Goal: Navigation & Orientation: Find specific page/section

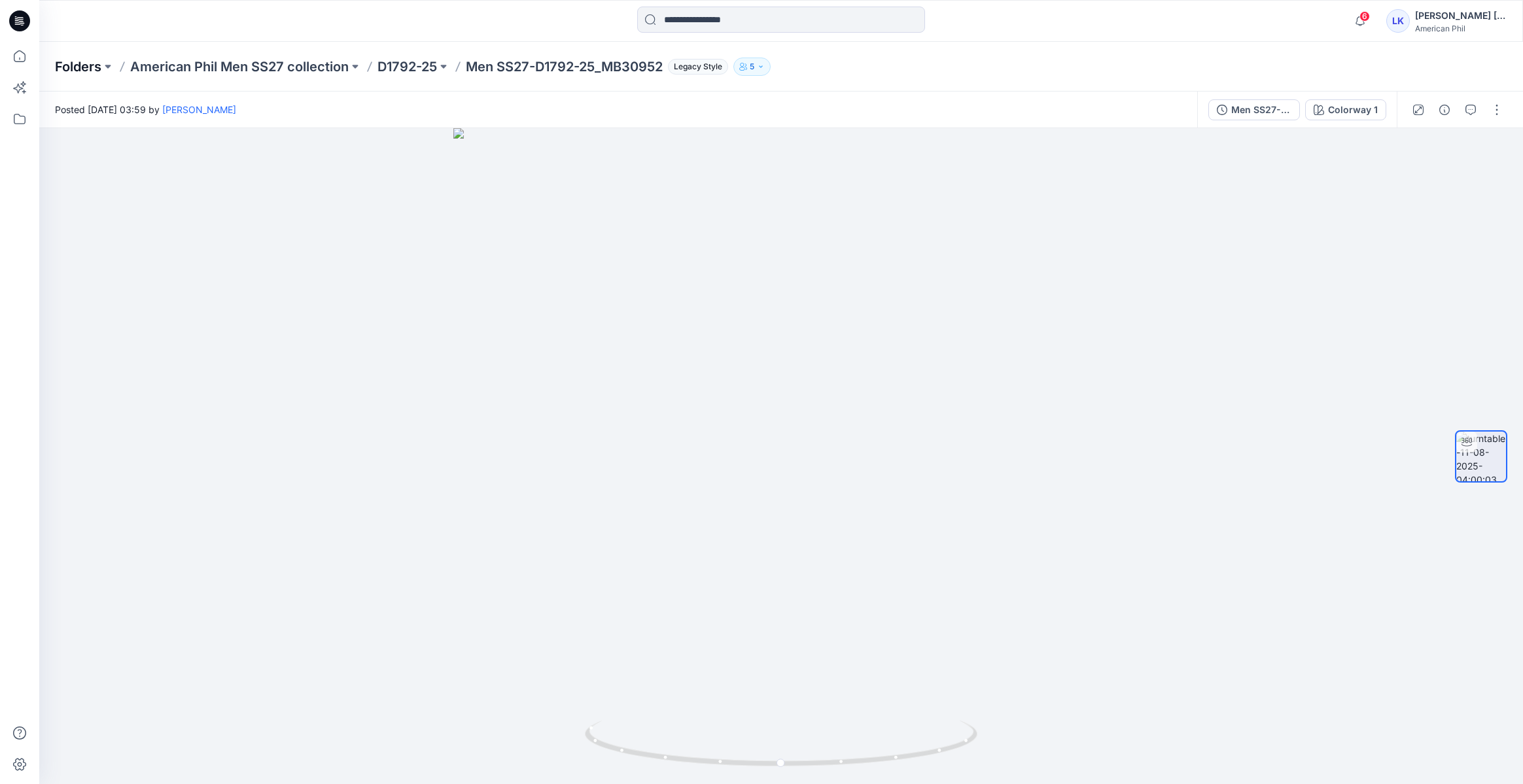
click at [88, 65] on p "Folders" at bounding box center [78, 67] width 47 height 18
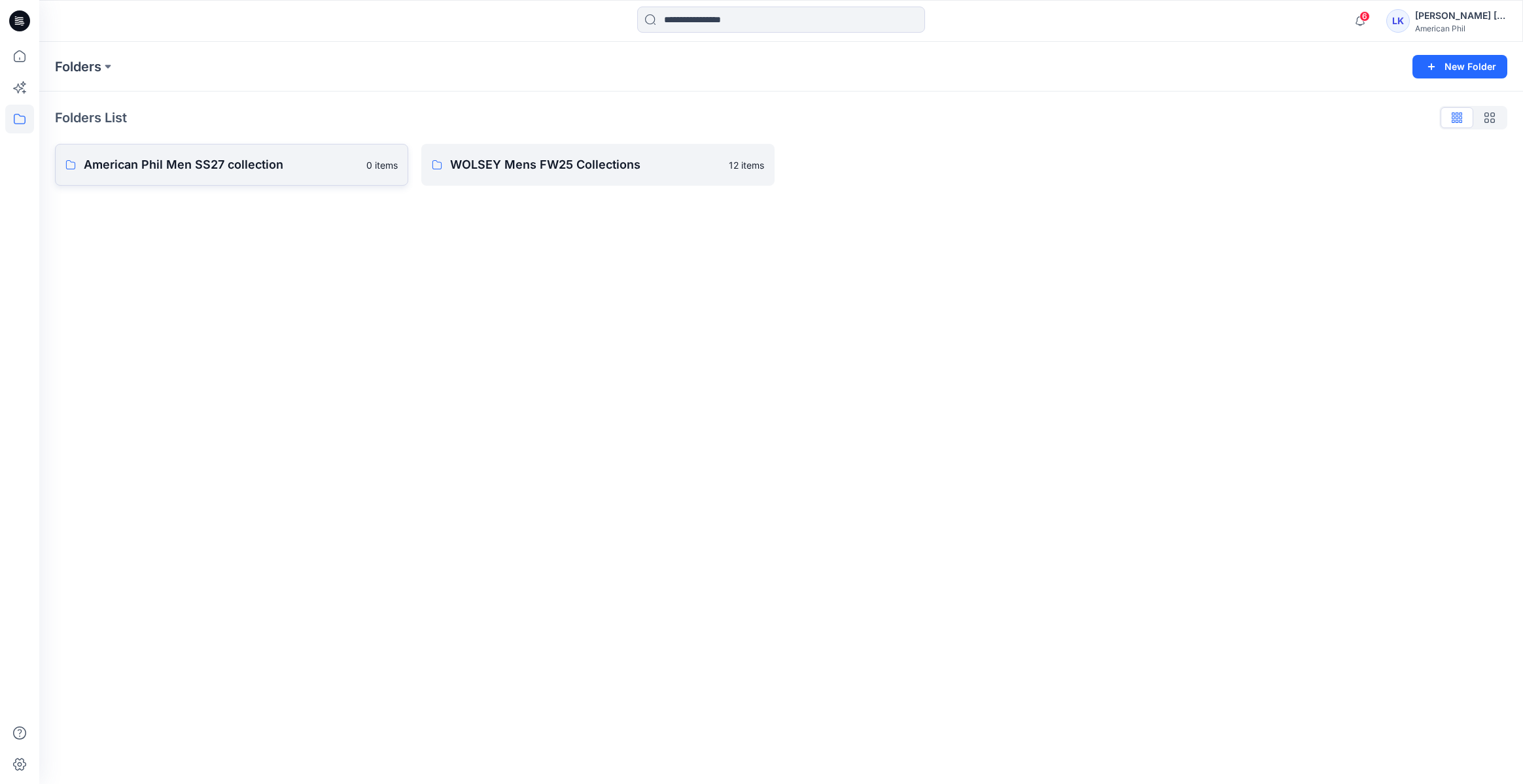
click at [291, 172] on p "American Phil Men SS27 collection" at bounding box center [221, 165] width 275 height 18
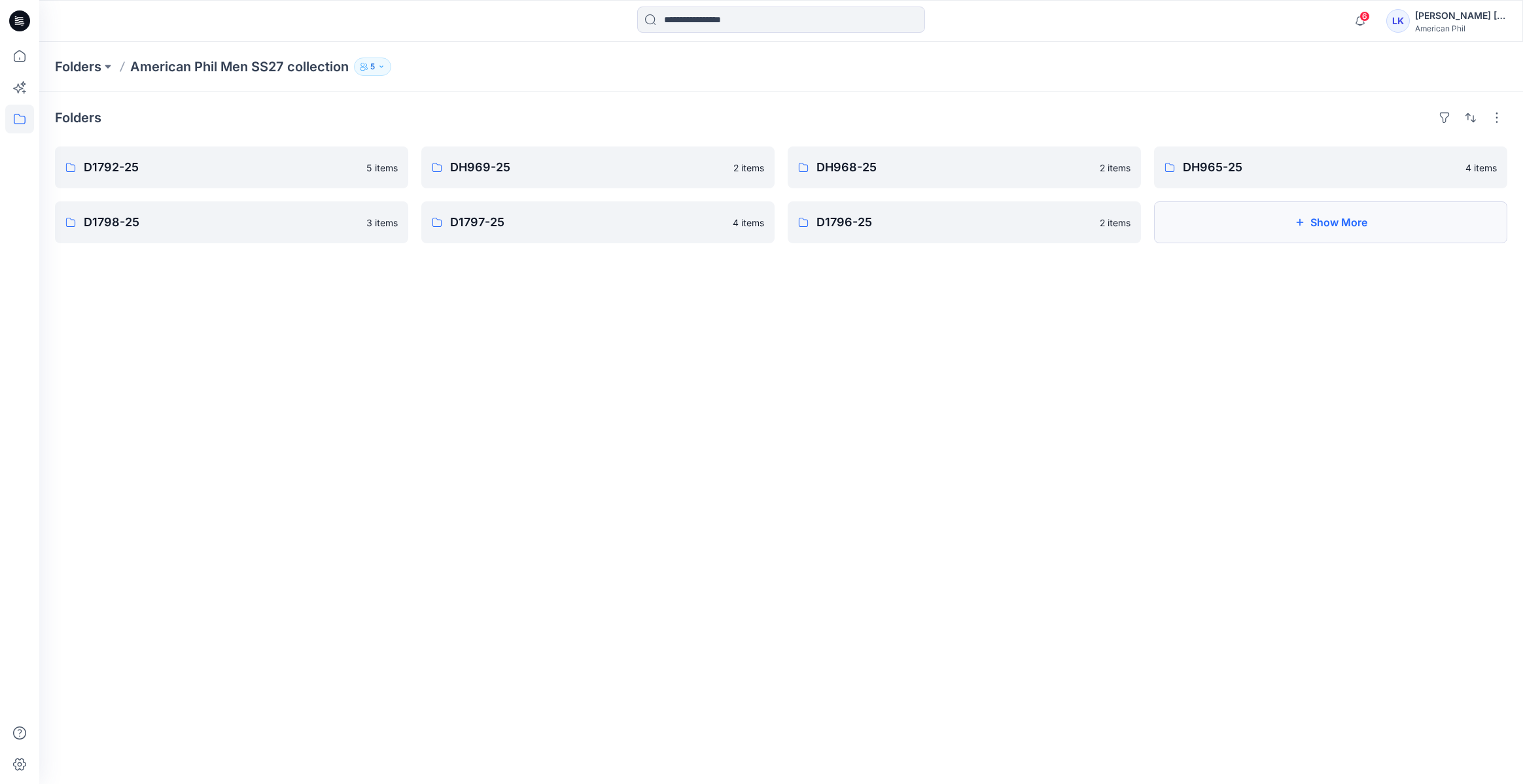
click at [1352, 228] on button "Show More" at bounding box center [1331, 222] width 353 height 42
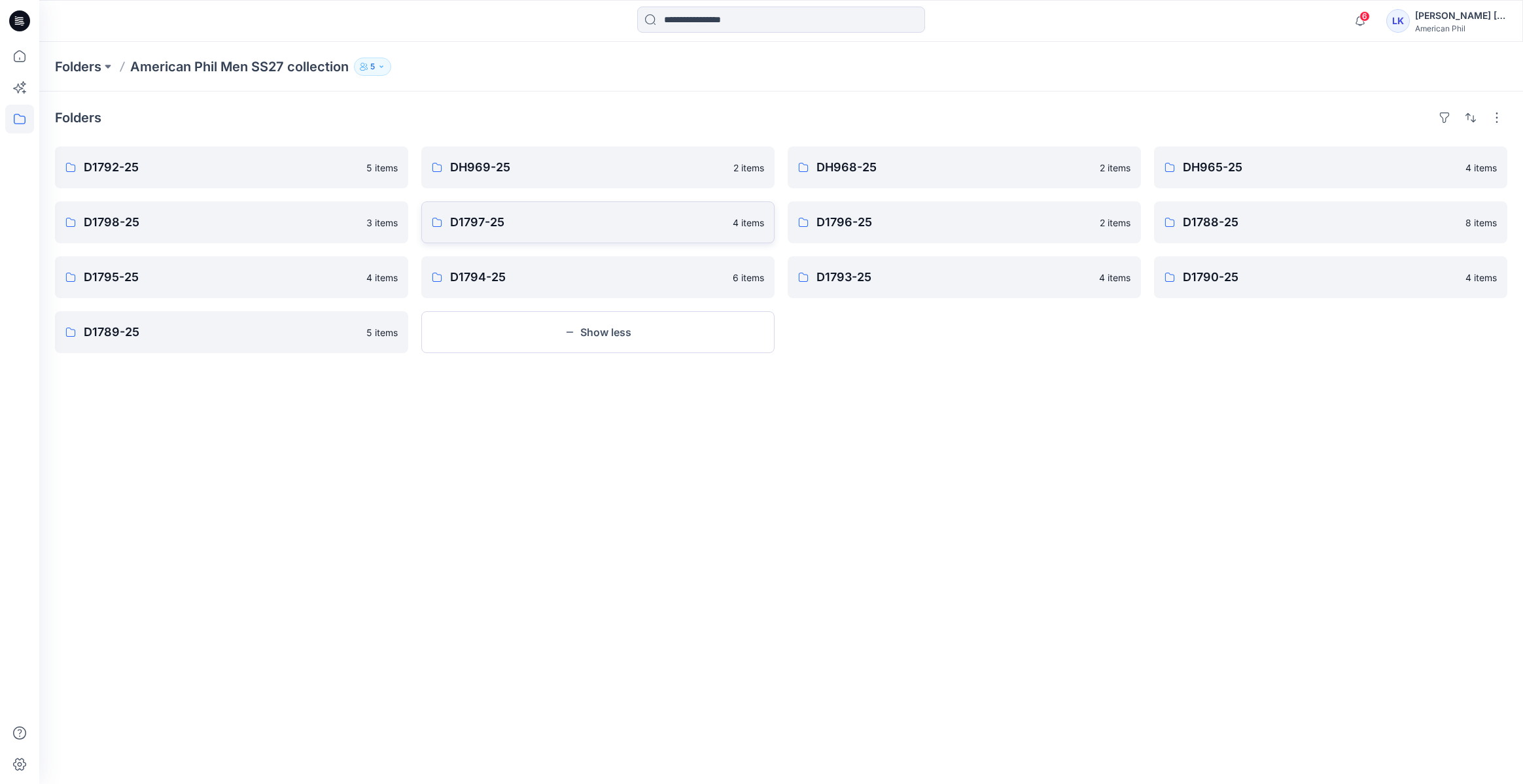
click at [539, 225] on p "D1797-25" at bounding box center [587, 222] width 275 height 18
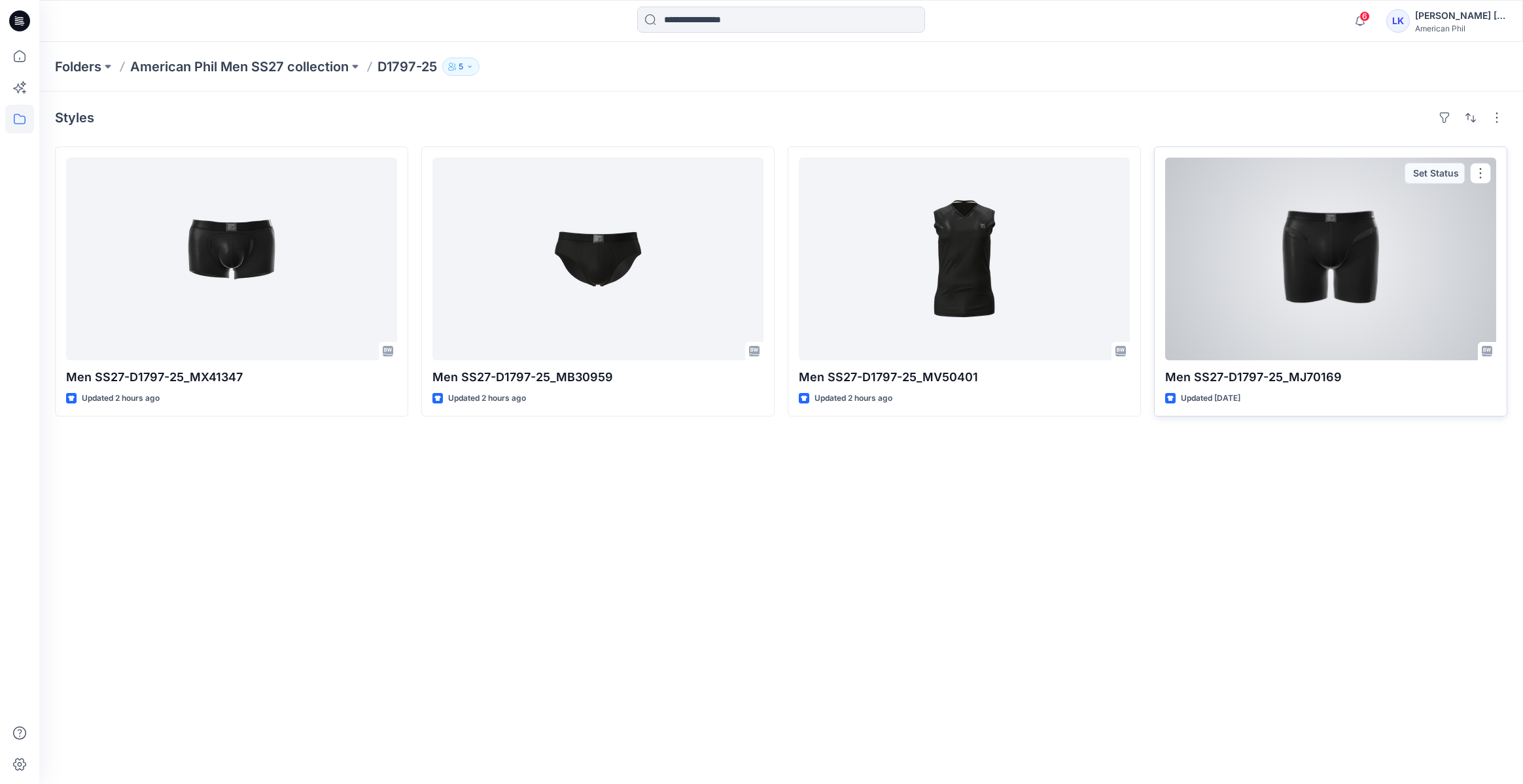
click at [1289, 284] on div at bounding box center [1331, 259] width 331 height 203
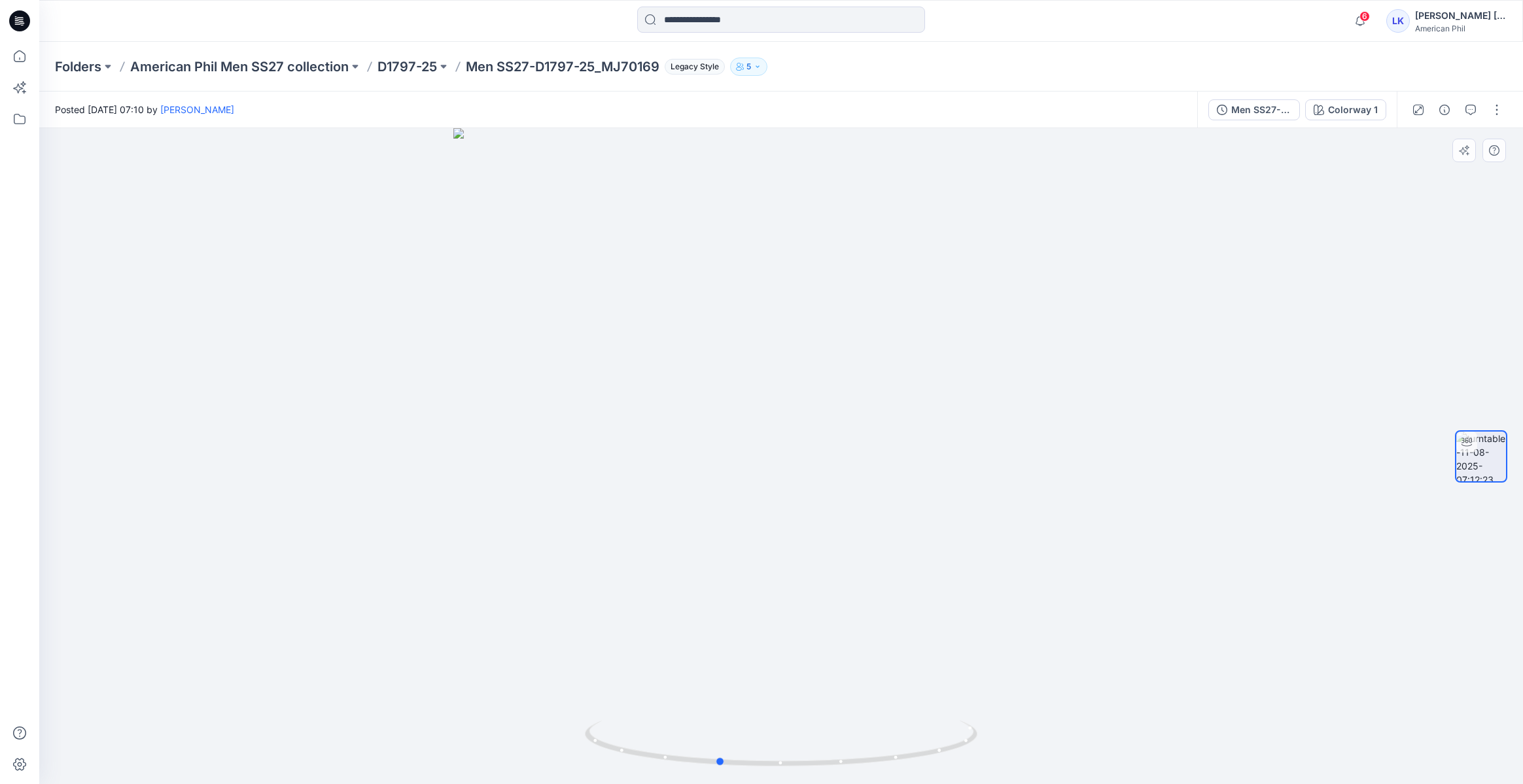
drag, startPoint x: 930, startPoint y: 601, endPoint x: 866, endPoint y: 622, distance: 67.4
click at [866, 622] on div at bounding box center [781, 456] width 1483 height 656
drag, startPoint x: 931, startPoint y: 468, endPoint x: 926, endPoint y: 474, distance: 7.8
click at [926, 474] on div at bounding box center [781, 456] width 1483 height 656
drag, startPoint x: 1023, startPoint y: 421, endPoint x: 759, endPoint y: 435, distance: 264.4
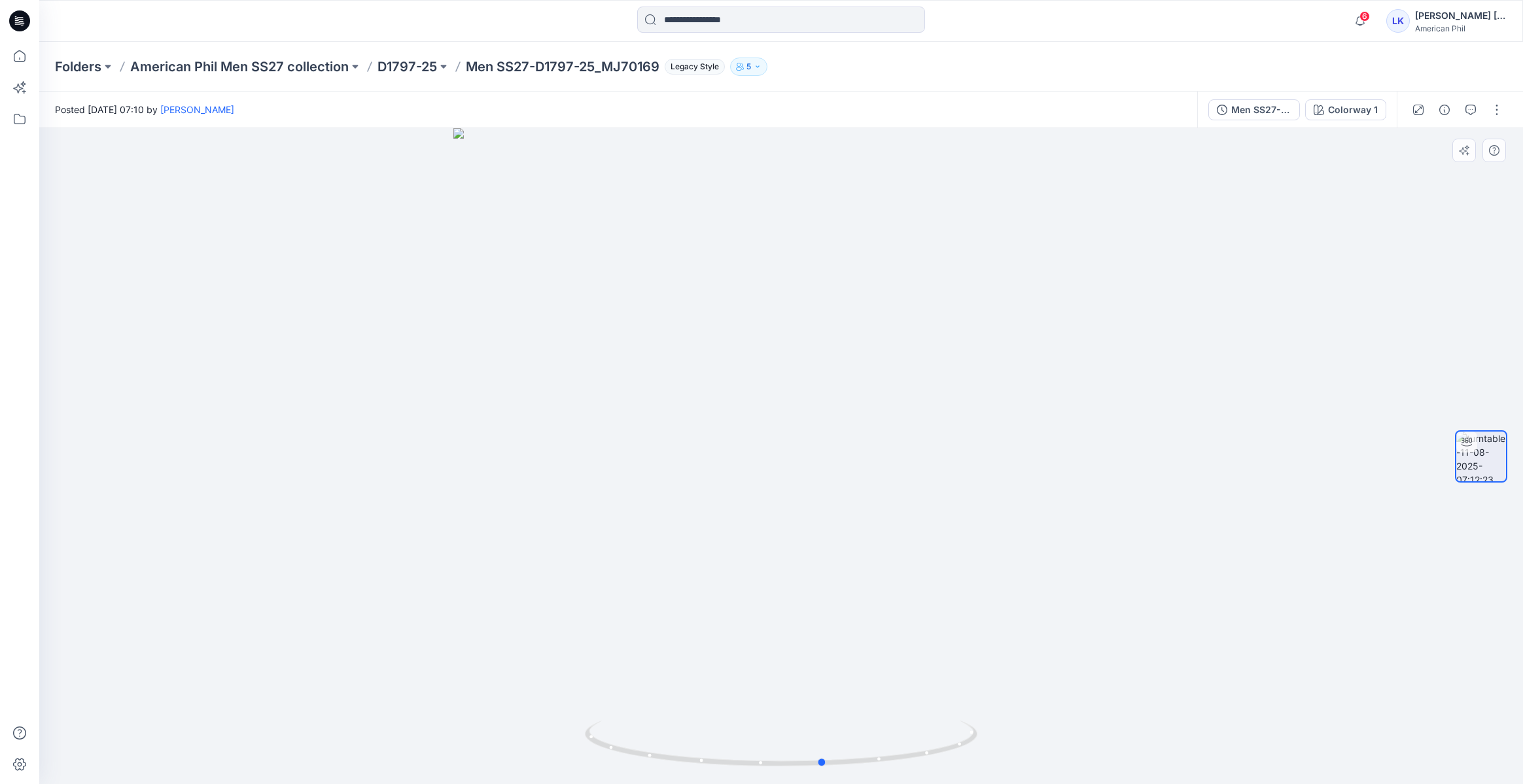
click at [759, 435] on div at bounding box center [781, 456] width 1483 height 656
